Goal: Find specific page/section: Find specific page/section

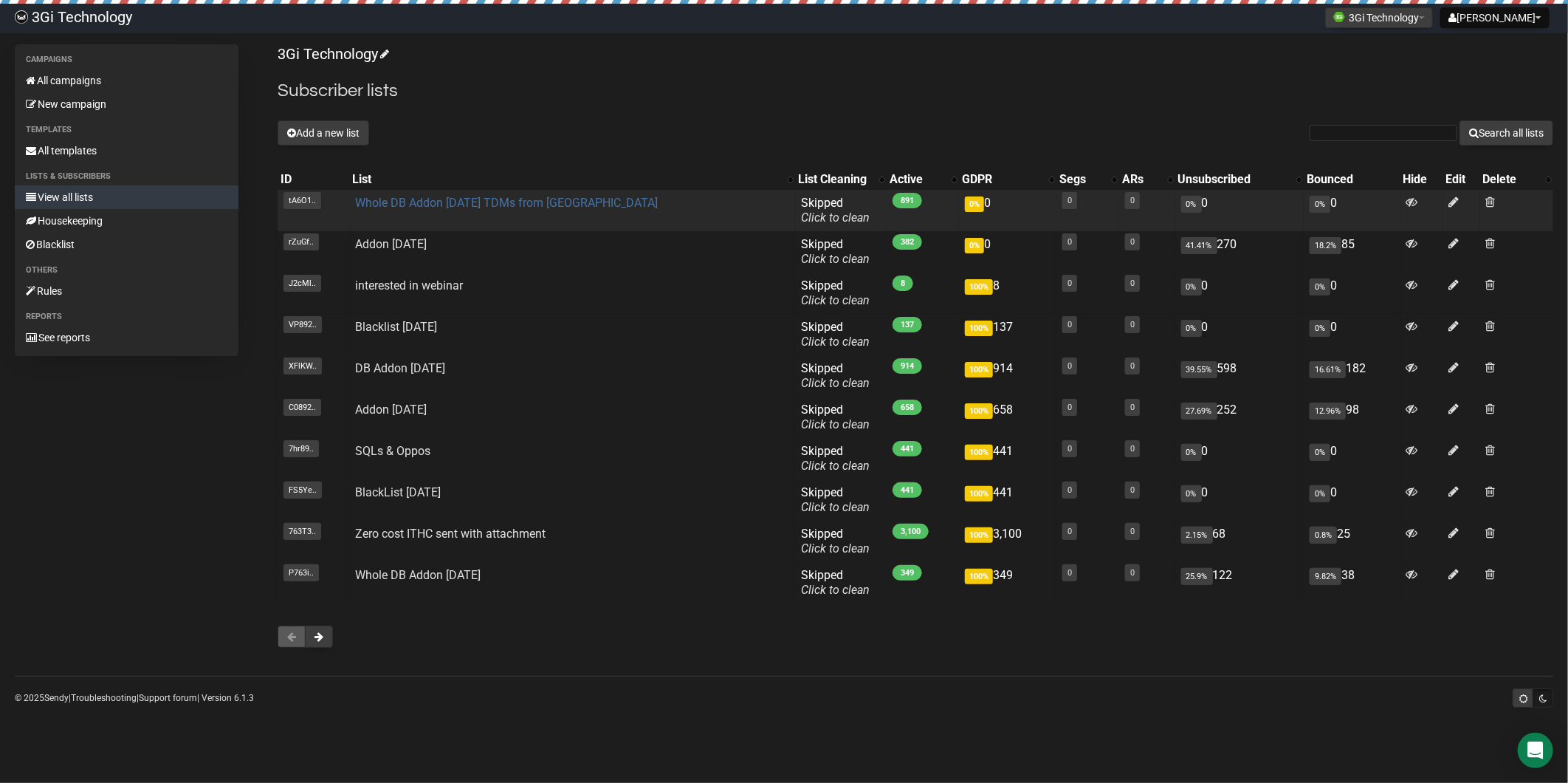
click at [476, 207] on link "Whole DB Addon [DATE] TDMs from [GEOGRAPHIC_DATA]" at bounding box center [506, 203] width 302 height 14
click at [496, 201] on link "Whole DB Addon [DATE] TDMs from [GEOGRAPHIC_DATA]" at bounding box center [506, 203] width 302 height 14
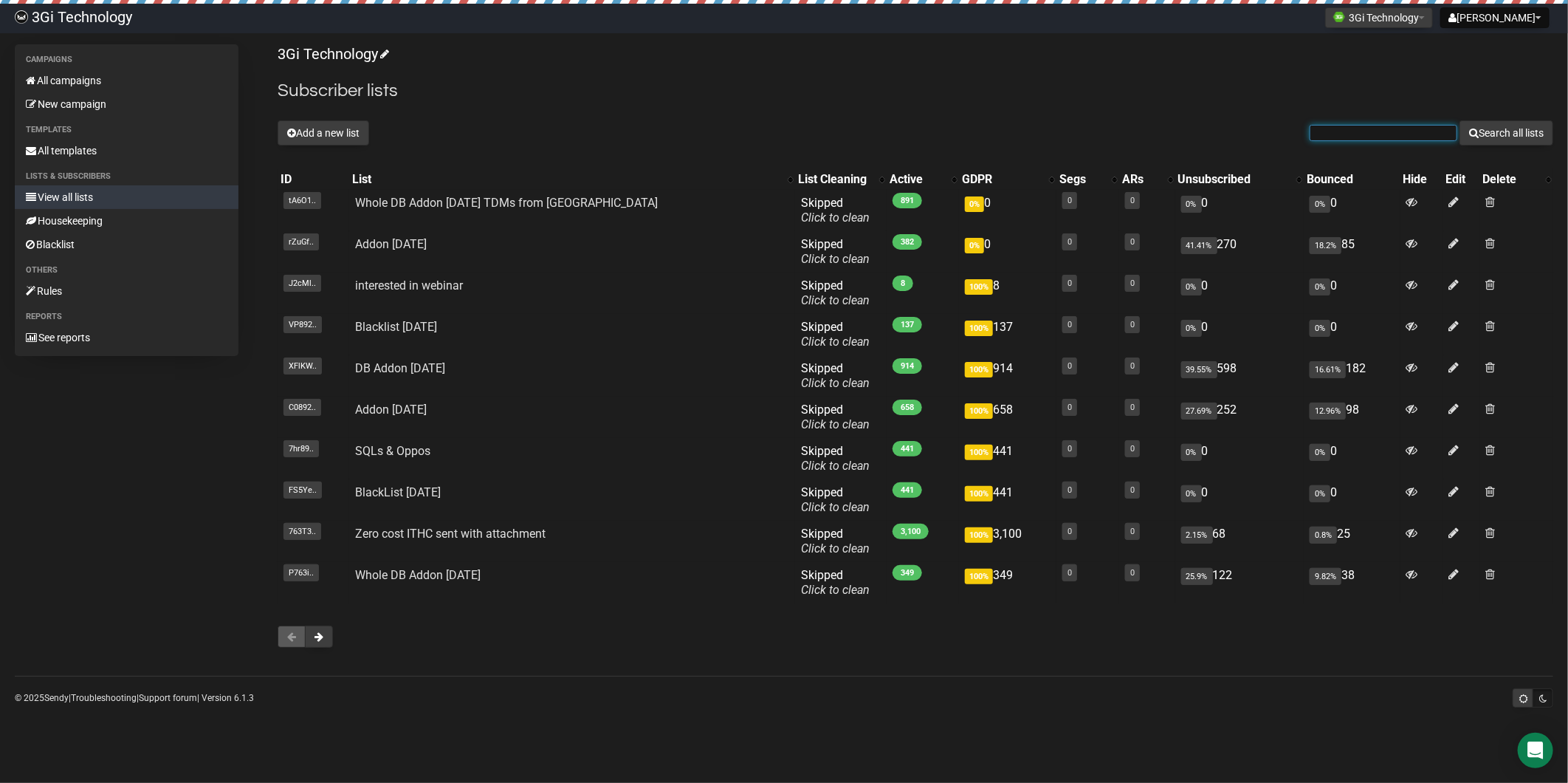
click at [1349, 135] on input "text" at bounding box center [1384, 133] width 148 height 16
paste input "[PERSON_NAME][EMAIL_ADDRESS][DOMAIN_NAME]"
type input "[PERSON_NAME][EMAIL_ADDRESS][DOMAIN_NAME]"
click at [1485, 132] on button "Search all lists" at bounding box center [1507, 133] width 94 height 25
